Goal: Communication & Community: Participate in discussion

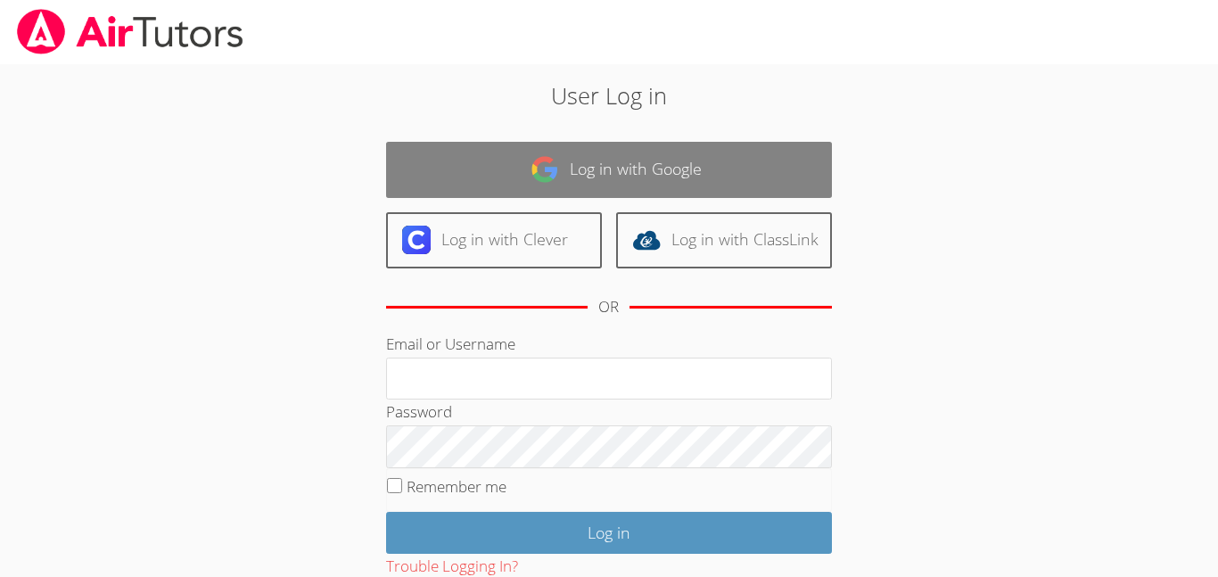
click at [501, 145] on link "Log in with Google" at bounding box center [609, 170] width 446 height 56
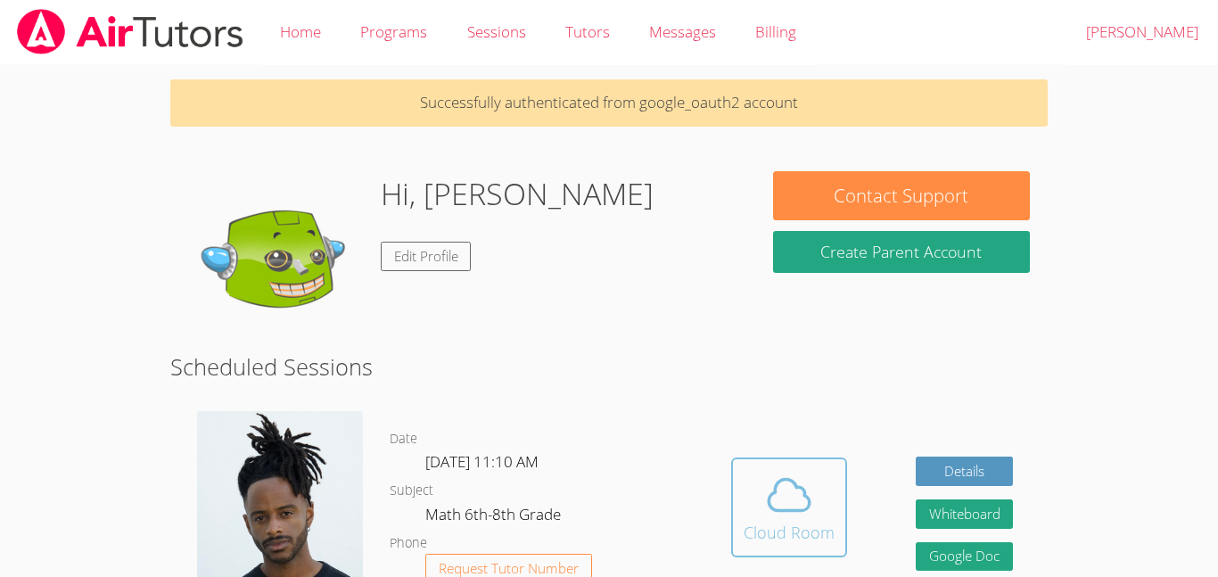
click at [823, 464] on button "Cloud Room" at bounding box center [789, 508] width 116 height 100
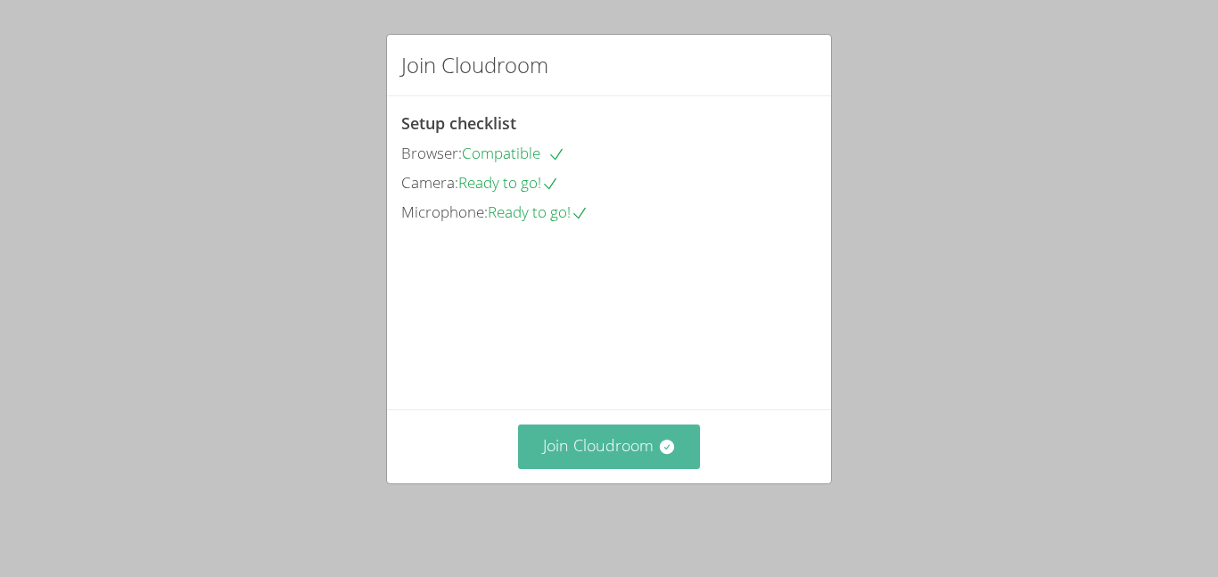
click at [605, 459] on button "Join Cloudroom" at bounding box center [609, 447] width 183 height 44
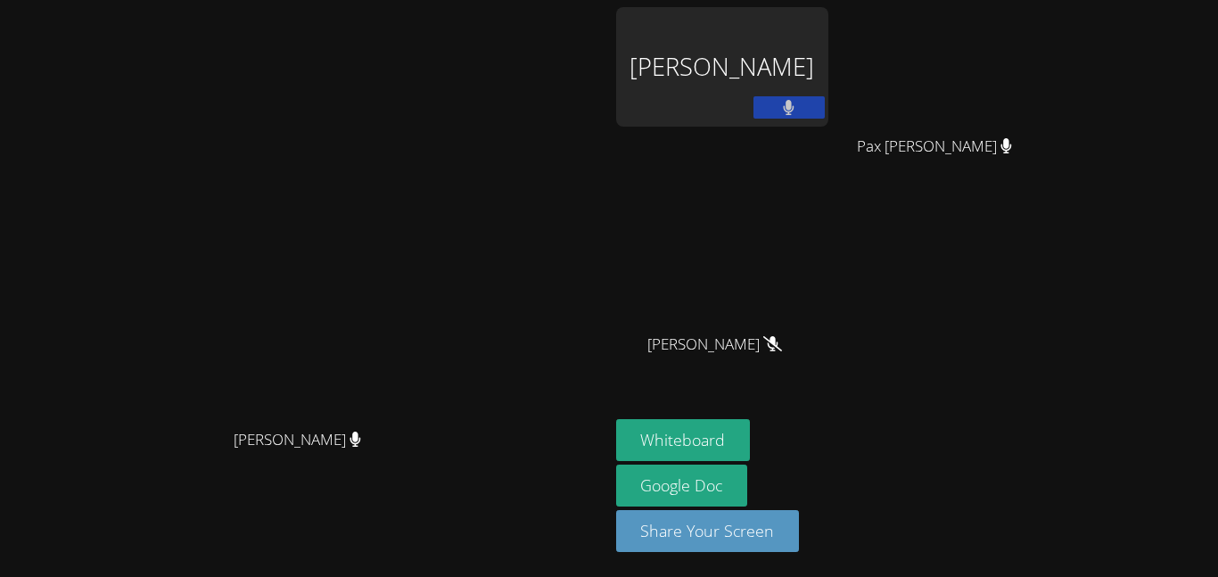
click at [829, 104] on div "[PERSON_NAME]" at bounding box center [722, 67] width 212 height 120
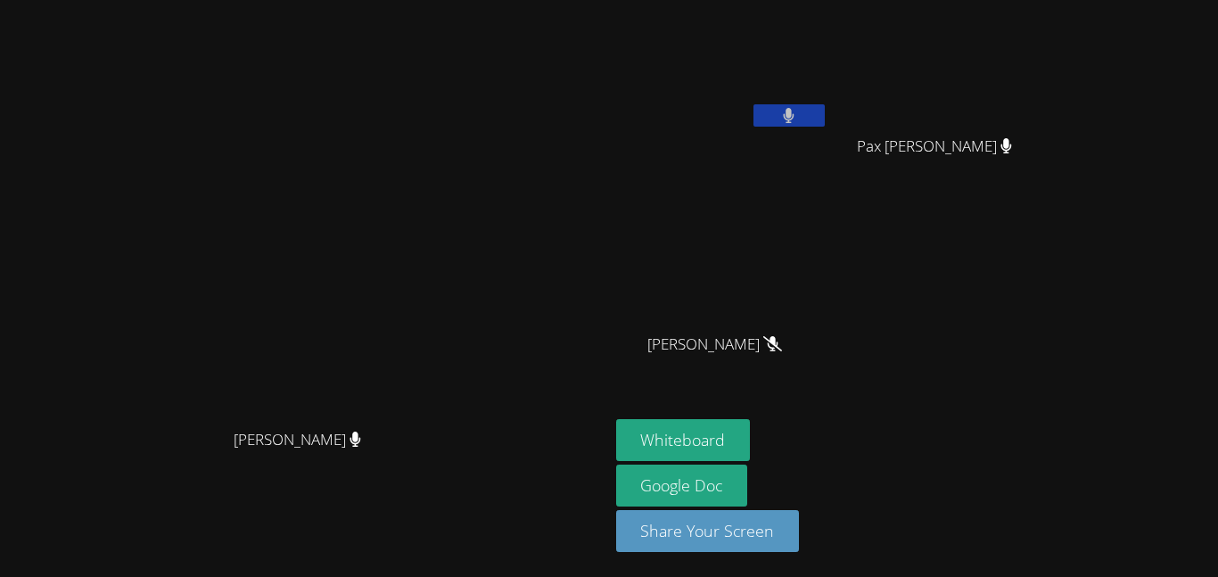
click at [795, 112] on icon at bounding box center [789, 115] width 11 height 15
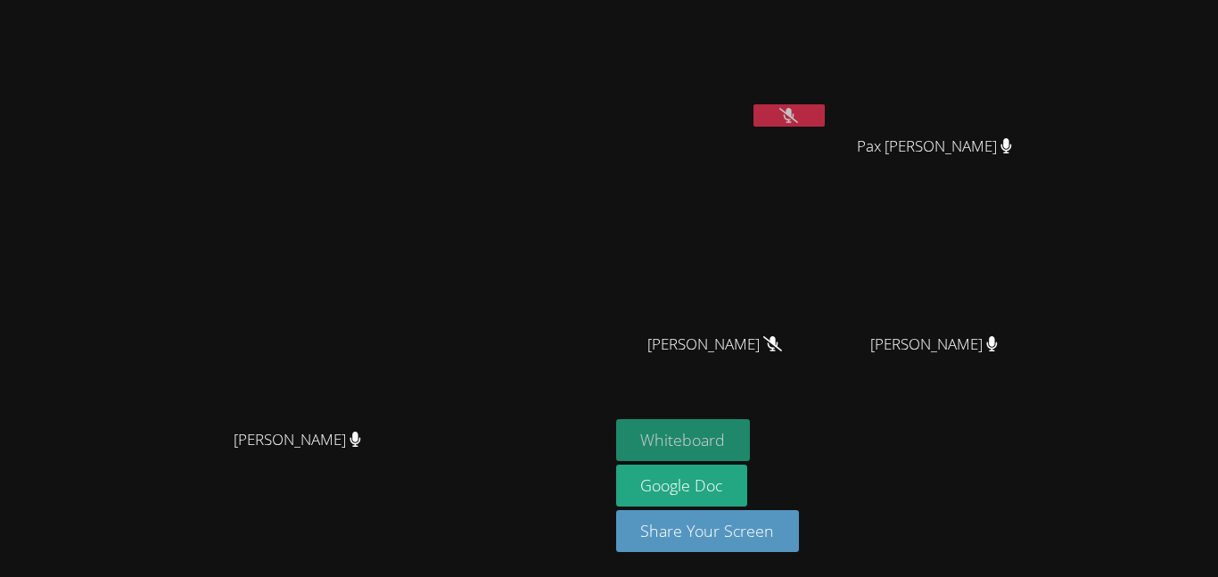
click at [751, 443] on button "Whiteboard" at bounding box center [683, 440] width 135 height 42
click at [798, 120] on icon at bounding box center [789, 115] width 19 height 15
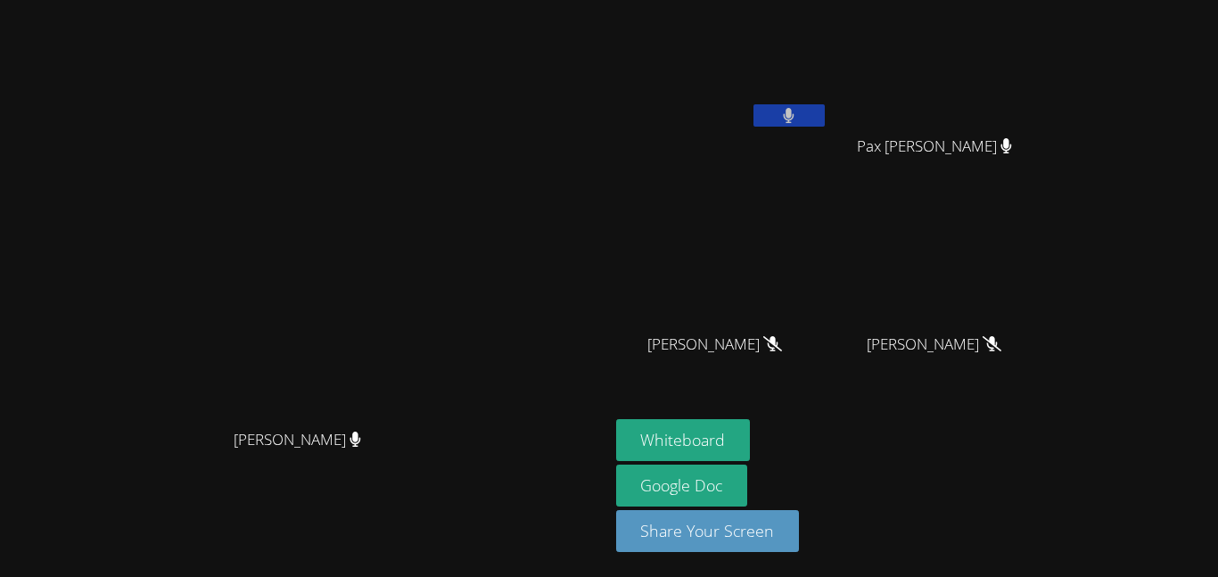
click at [795, 120] on icon at bounding box center [789, 115] width 12 height 15
click at [798, 110] on icon at bounding box center [789, 115] width 19 height 15
click at [825, 105] on button at bounding box center [789, 115] width 71 height 22
